Goal: Find specific page/section: Find specific page/section

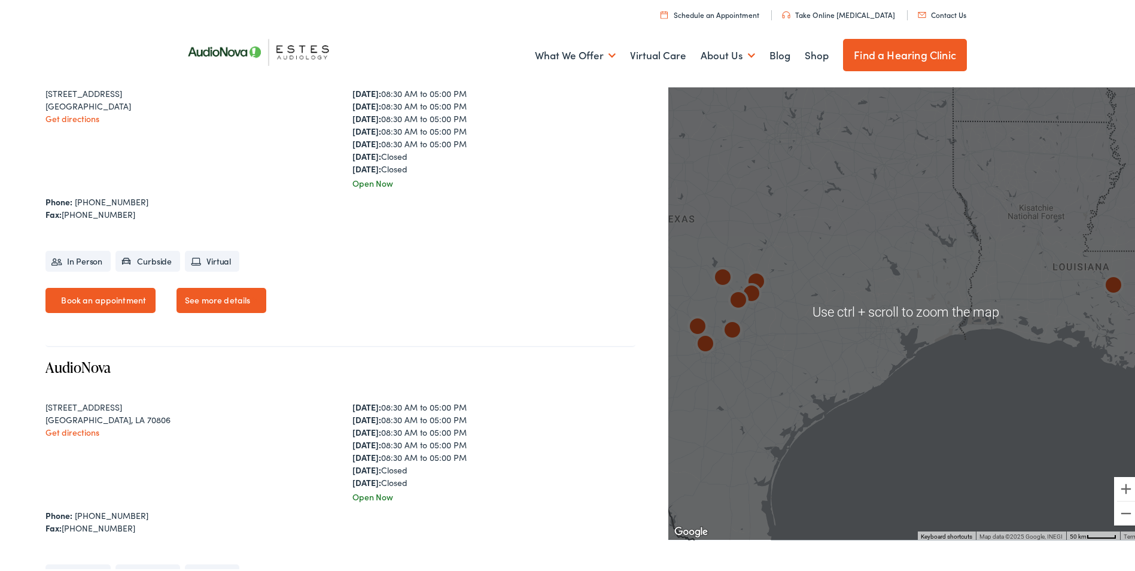
scroll to position [239, 0]
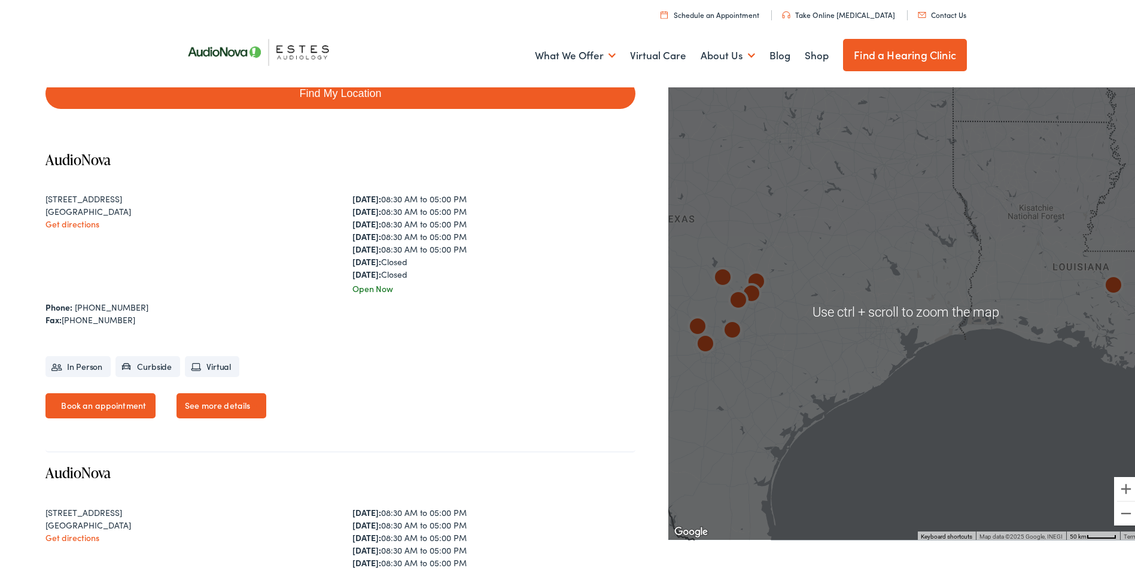
click at [755, 345] on div at bounding box center [906, 309] width 476 height 456
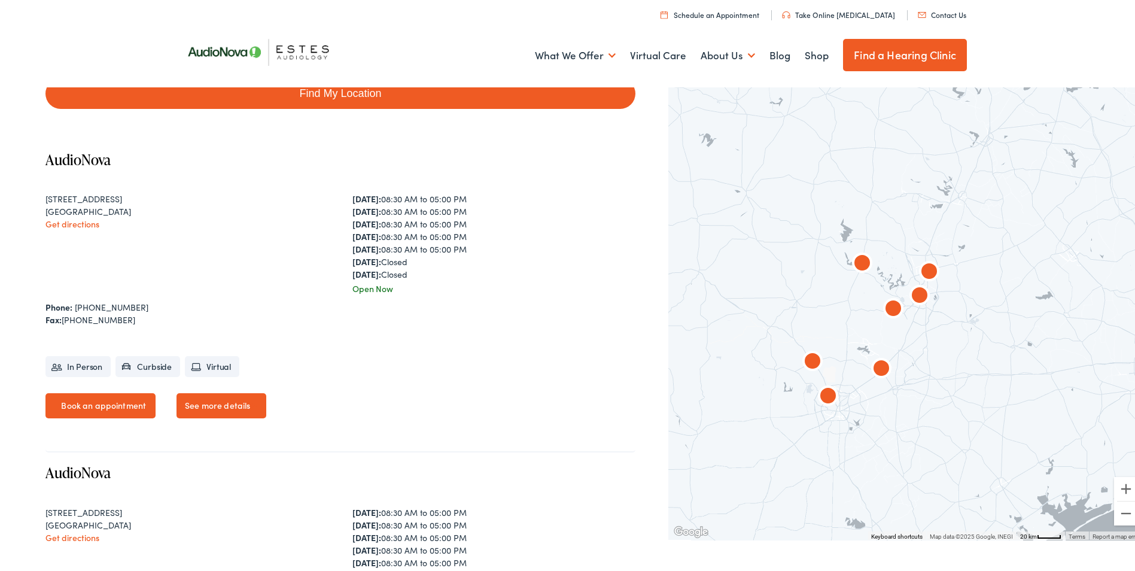
drag, startPoint x: 745, startPoint y: 305, endPoint x: 926, endPoint y: 360, distance: 188.8
click at [926, 360] on div at bounding box center [906, 309] width 476 height 456
click at [916, 337] on div at bounding box center [906, 309] width 476 height 456
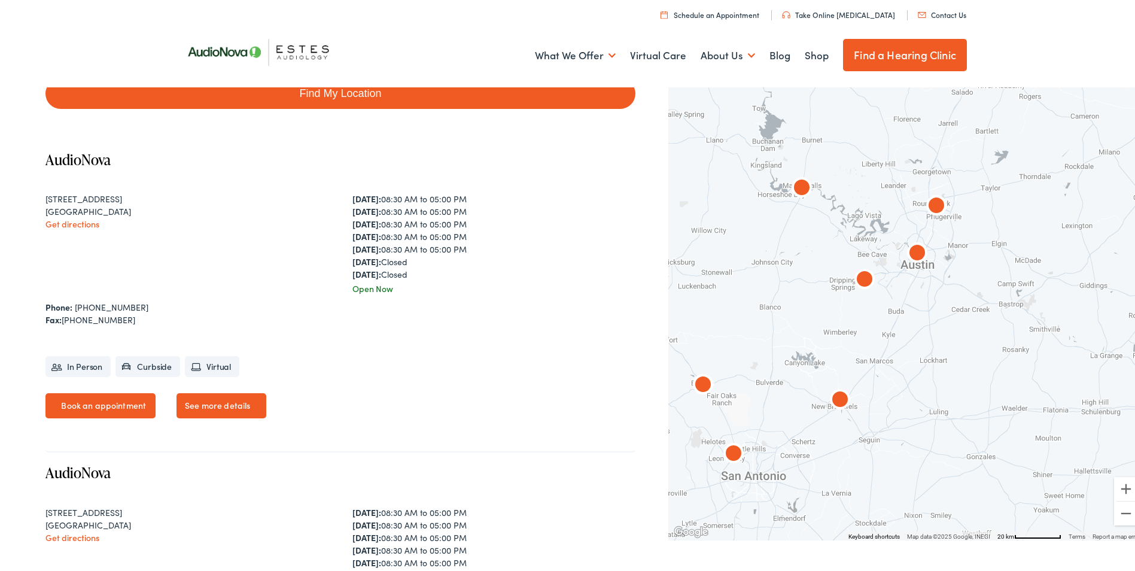
click at [918, 296] on div at bounding box center [906, 309] width 476 height 456
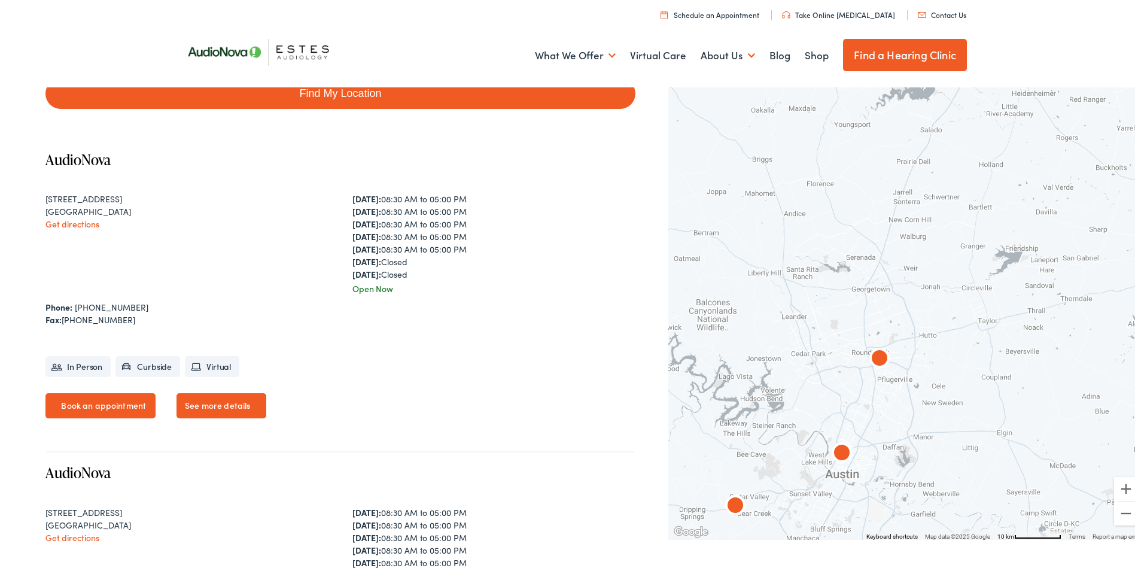
drag, startPoint x: 957, startPoint y: 208, endPoint x: 876, endPoint y: 446, distance: 250.8
click at [877, 470] on div at bounding box center [906, 309] width 476 height 456
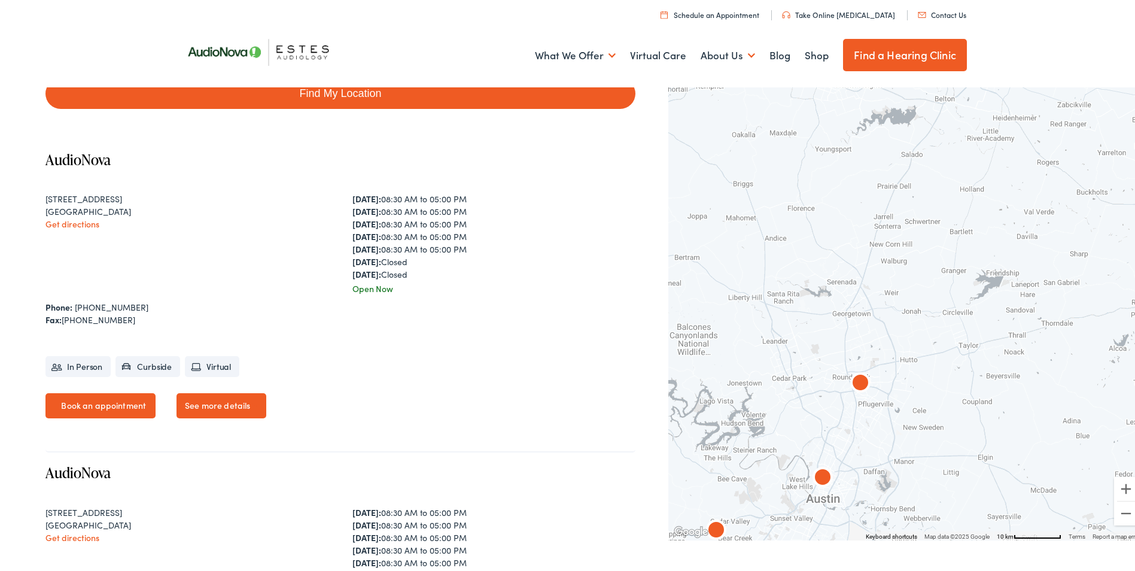
click at [873, 376] on div at bounding box center [906, 309] width 476 height 456
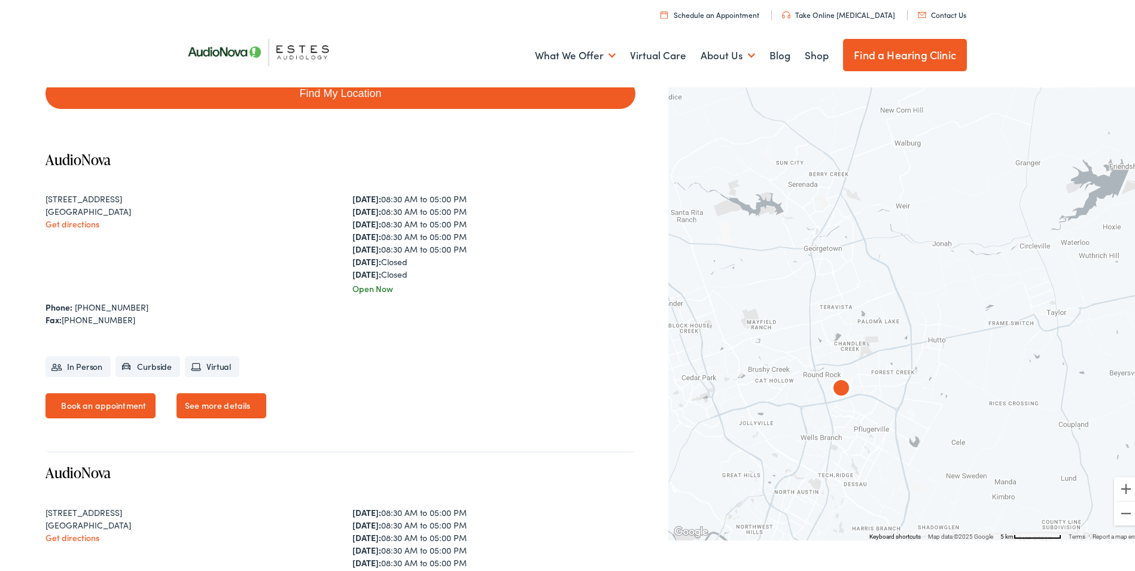
click at [873, 376] on div at bounding box center [906, 309] width 476 height 456
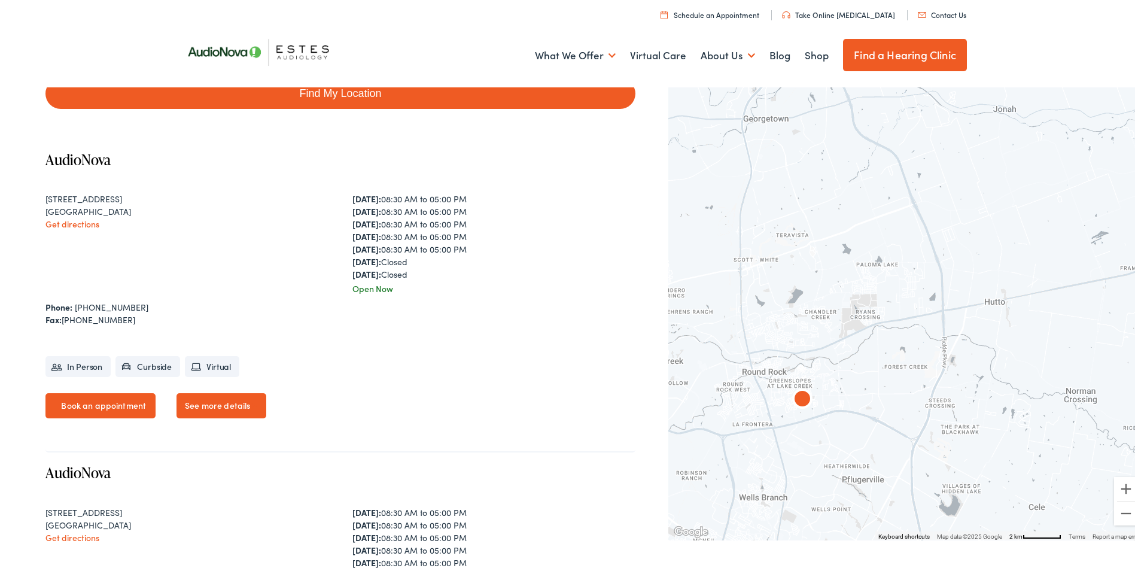
click at [793, 394] on img "AudioNova" at bounding box center [802, 397] width 29 height 29
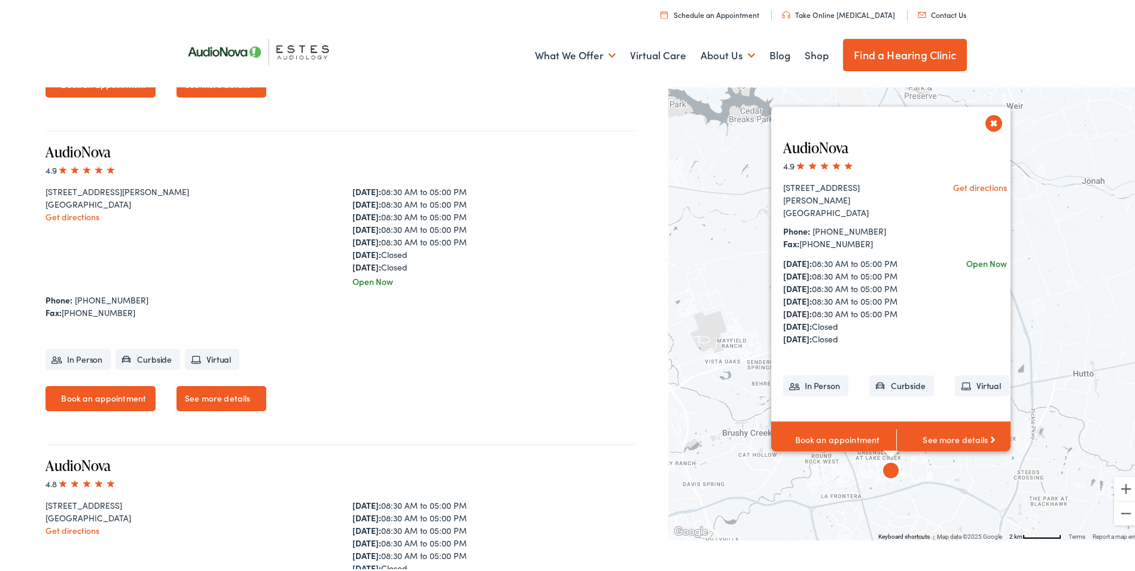
scroll to position [2148, 0]
